Goal: Task Accomplishment & Management: Use online tool/utility

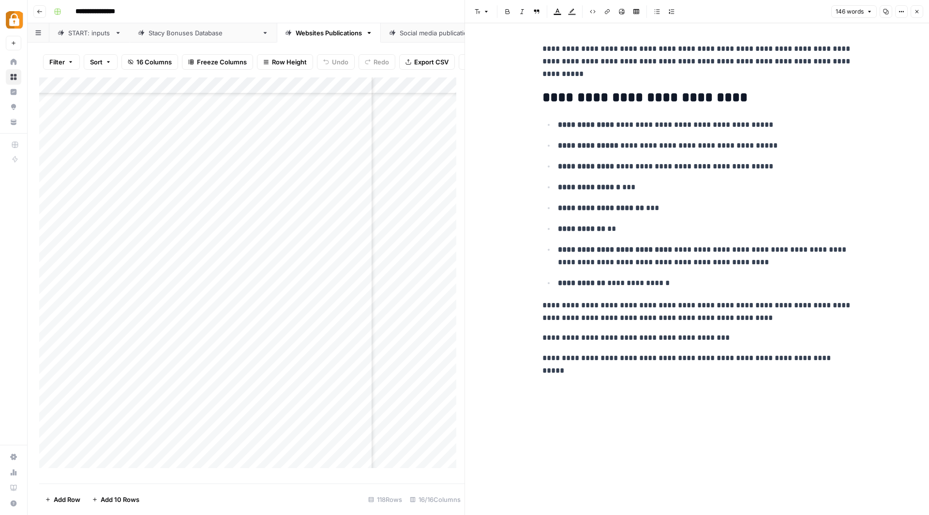
scroll to position [1574, 106]
click at [38, 11] on icon "button" at bounding box center [40, 12] width 6 height 6
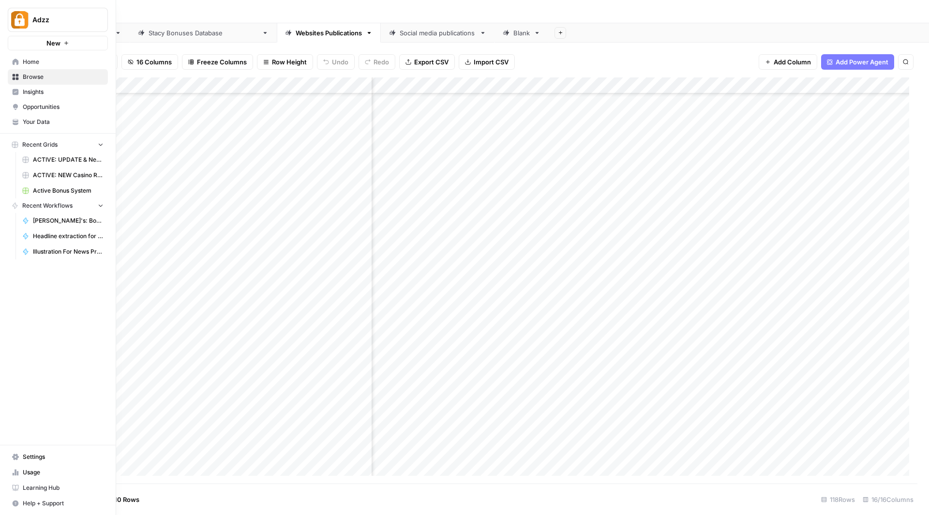
click at [45, 75] on span "Browse" at bounding box center [63, 77] width 81 height 9
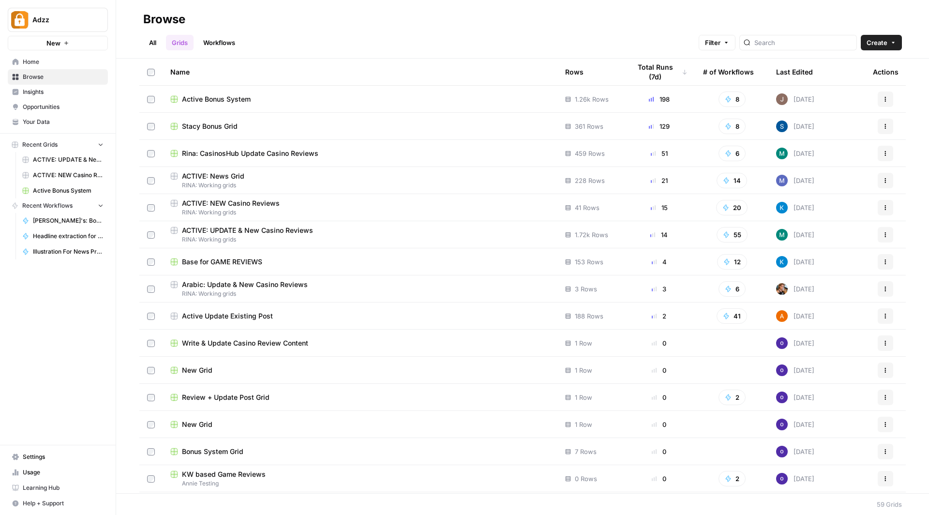
click at [246, 97] on span "Active Bonus System" at bounding box center [216, 99] width 69 height 10
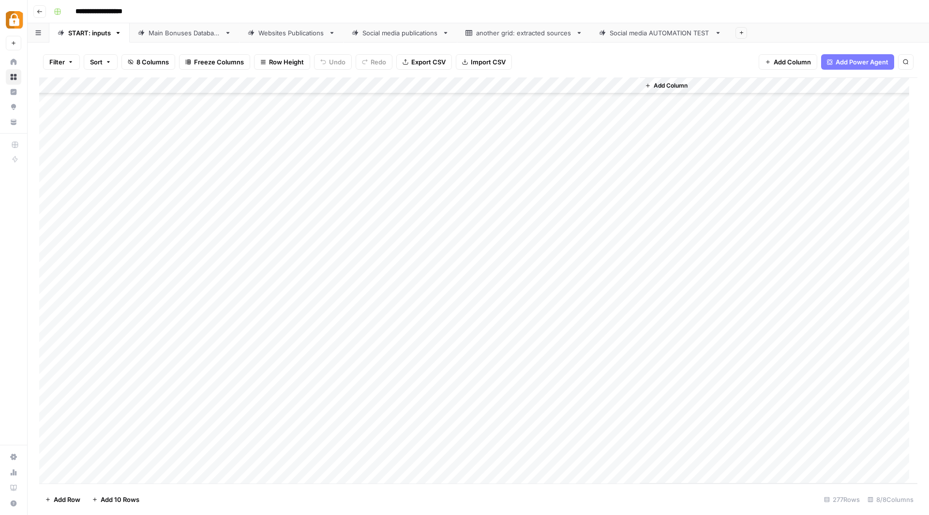
scroll to position [4182, 0]
drag, startPoint x: 293, startPoint y: 87, endPoint x: 376, endPoint y: 89, distance: 83.7
click at [376, 89] on div "Add Column" at bounding box center [478, 280] width 878 height 406
click at [330, 243] on div "Add Column" at bounding box center [478, 280] width 878 height 406
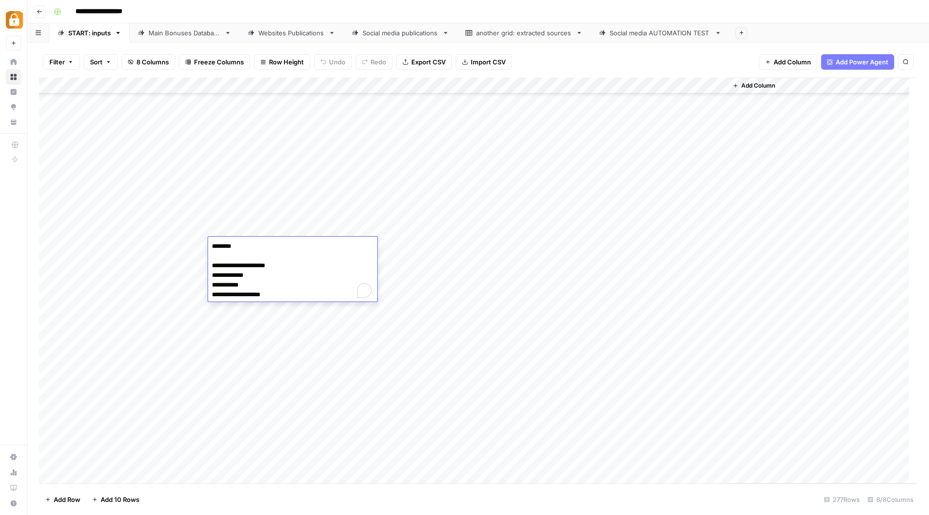
click at [330, 243] on textarea "**********" at bounding box center [292, 271] width 169 height 62
click at [510, 247] on div "Add Column" at bounding box center [478, 280] width 878 height 406
click at [204, 33] on div "Main Bonuses Database" at bounding box center [185, 33] width 72 height 10
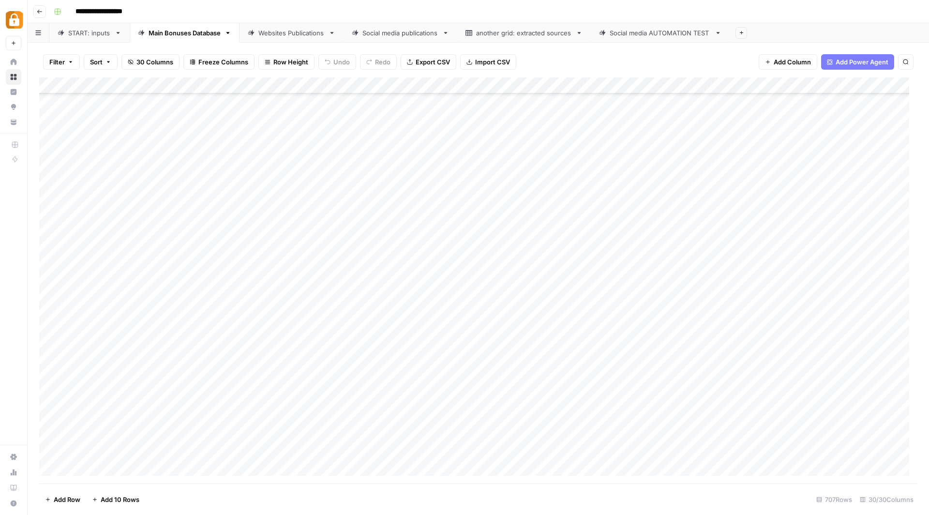
scroll to position [4146, 0]
click at [907, 475] on div "Add Column" at bounding box center [478, 280] width 878 height 406
click at [281, 30] on div "Websites Publications" at bounding box center [291, 33] width 66 height 10
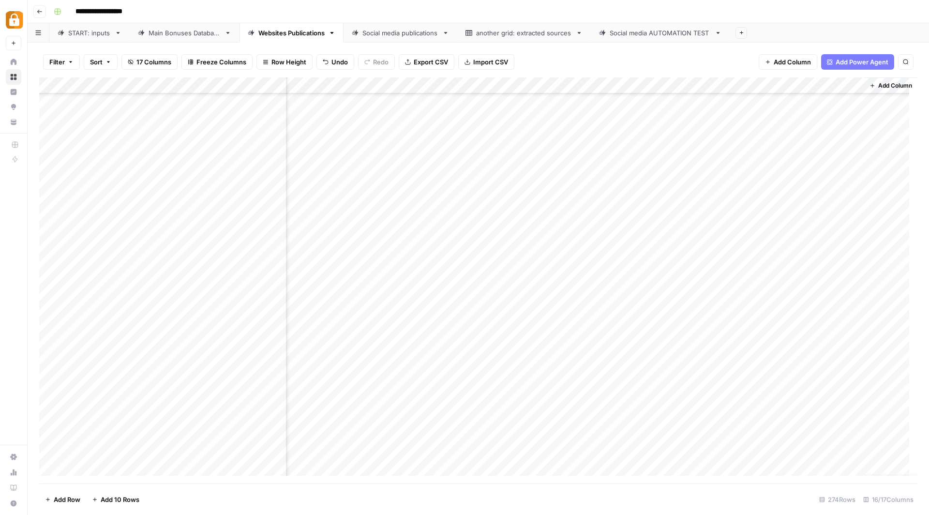
drag, startPoint x: 701, startPoint y: 473, endPoint x: 649, endPoint y: 472, distance: 51.8
click at [649, 472] on div "Add Column" at bounding box center [478, 280] width 878 height 406
drag, startPoint x: 447, startPoint y: 450, endPoint x: 403, endPoint y: 420, distance: 53.8
click at [362, 444] on div "Add Column" at bounding box center [478, 280] width 878 height 406
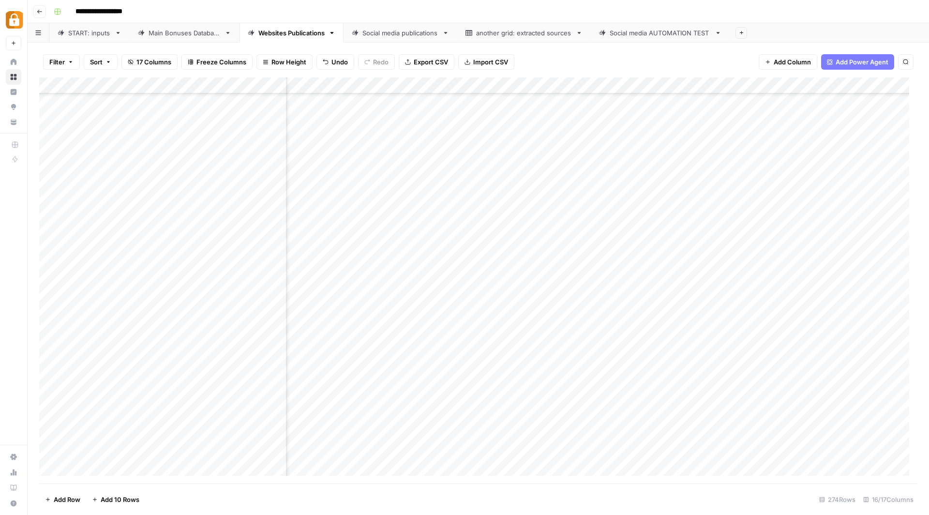
scroll to position [4141, 301]
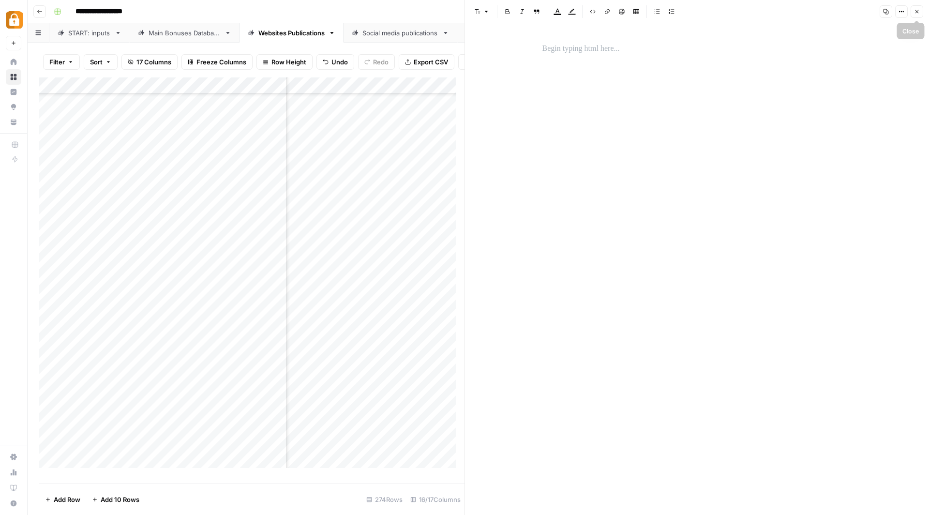
click at [919, 11] on icon "button" at bounding box center [917, 12] width 6 height 6
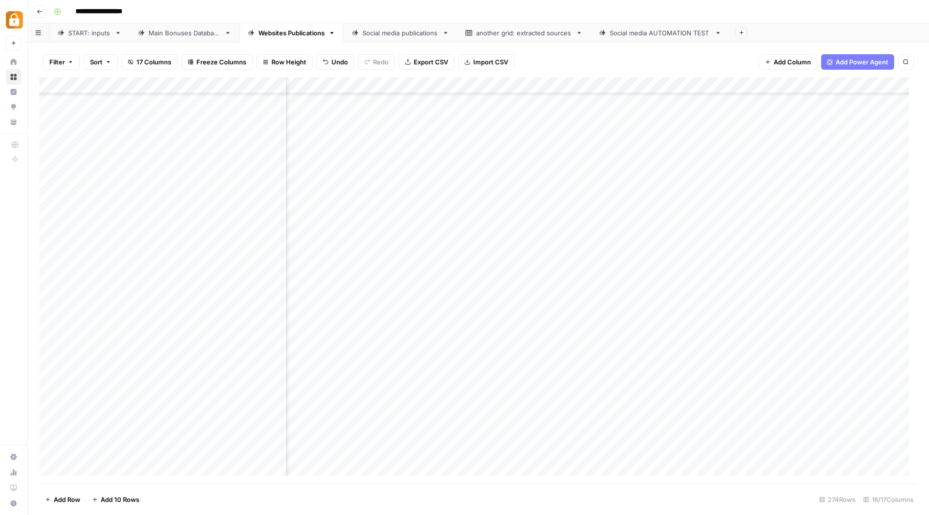
scroll to position [4141, 639]
click at [60, 59] on span "Filter" at bounding box center [56, 62] width 15 height 10
click at [88, 105] on button "Add Filter" at bounding box center [235, 110] width 360 height 13
click at [135, 113] on input "text" at bounding box center [114, 113] width 106 height 10
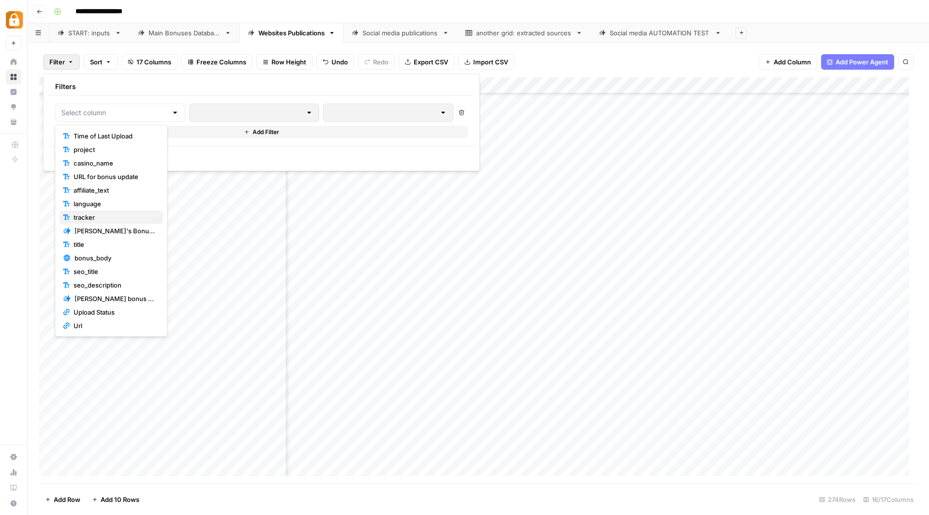
drag, startPoint x: 116, startPoint y: 255, endPoint x: 122, endPoint y: 210, distance: 45.9
click at [122, 210] on div "Time of Last Upload project casino_name URL for bonus update affiliate_text lan…" at bounding box center [111, 244] width 104 height 230
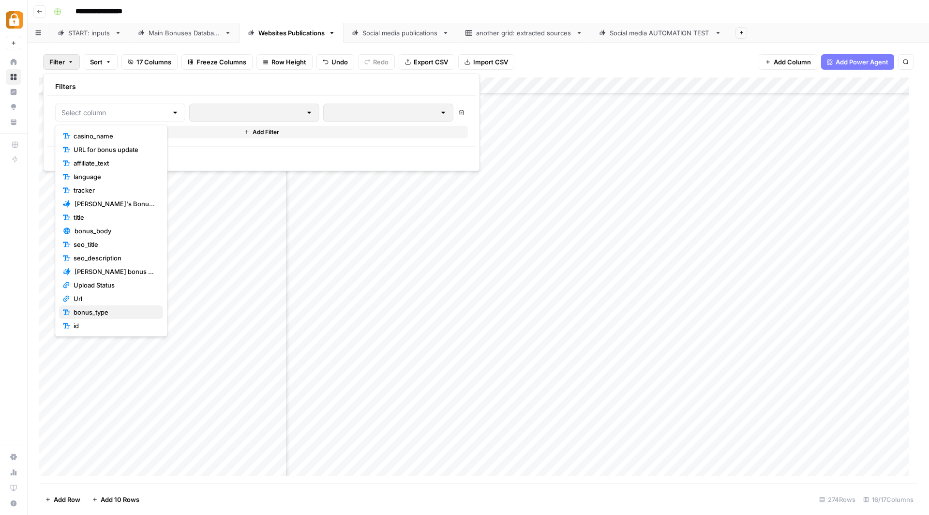
click at [112, 312] on span "bonus_type" at bounding box center [115, 312] width 82 height 10
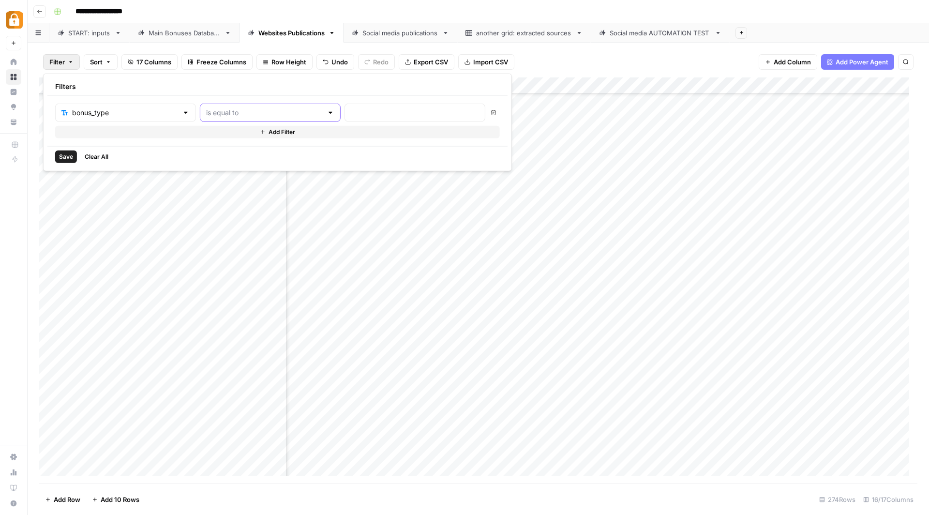
click at [206, 110] on input "text" at bounding box center [264, 113] width 117 height 10
drag, startPoint x: 207, startPoint y: 159, endPoint x: 266, endPoint y: 117, distance: 72.1
click at [208, 159] on span "contains" at bounding box center [226, 163] width 92 height 10
type input "contains"
click at [351, 108] on input "text" at bounding box center [415, 113] width 128 height 10
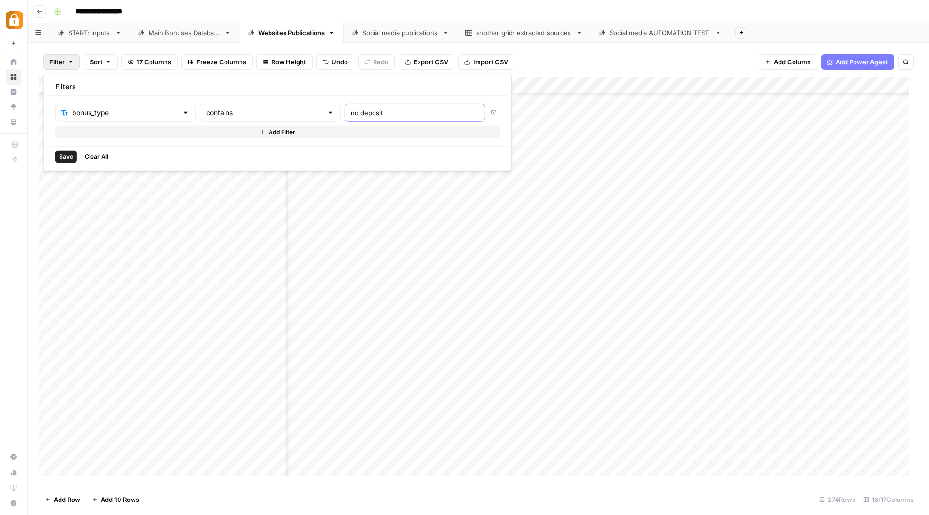
type input "no deposit"
click at [64, 155] on span "Save" at bounding box center [66, 156] width 14 height 9
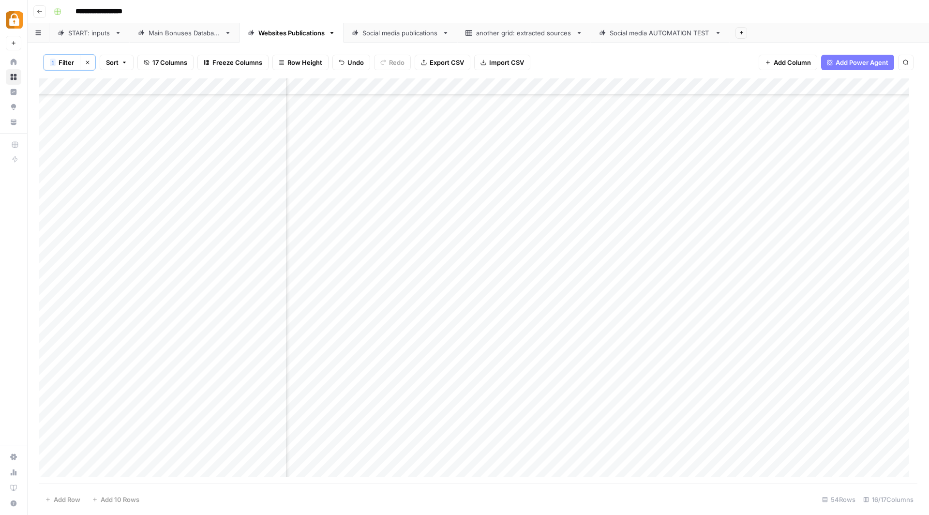
scroll to position [506, 0]
click at [192, 33] on div "Main Bonuses Database" at bounding box center [185, 33] width 72 height 10
click at [303, 28] on div "Websites Publications" at bounding box center [291, 33] width 66 height 10
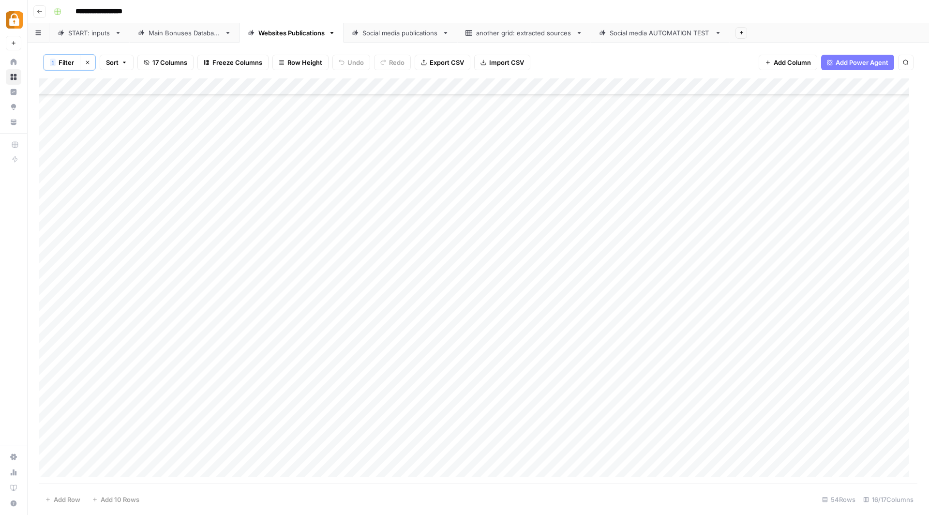
click at [199, 27] on link "Main Bonuses Database" at bounding box center [185, 32] width 110 height 19
click at [911, 487] on footer "Add Row Add 10 Rows 708 Rows 30/30 Columns" at bounding box center [478, 498] width 878 height 31
click at [180, 417] on div "Add Column" at bounding box center [478, 280] width 878 height 406
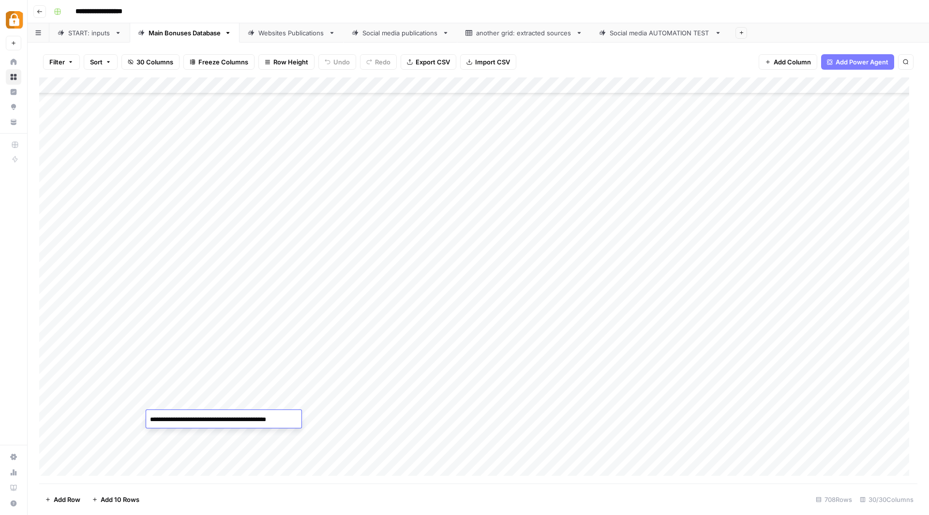
click at [180, 417] on textarea "**********" at bounding box center [223, 420] width 155 height 14
drag, startPoint x: 295, startPoint y: 420, endPoint x: 152, endPoint y: 422, distance: 142.7
click at [152, 422] on textarea "**********" at bounding box center [223, 420] width 155 height 14
click at [85, 30] on div "START: inputs" at bounding box center [89, 33] width 43 height 10
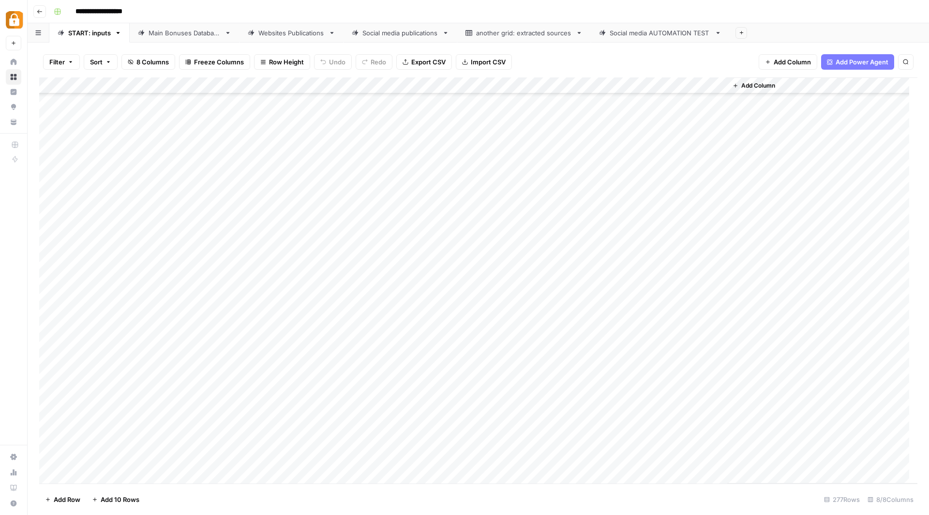
click at [201, 464] on div "Add Column" at bounding box center [478, 280] width 878 height 406
click at [201, 463] on div "Add Column" at bounding box center [478, 280] width 878 height 406
click at [298, 462] on div "Add Column" at bounding box center [478, 280] width 878 height 406
click at [176, 27] on link "Main Bonuses Database" at bounding box center [185, 32] width 110 height 19
